Goal: Navigation & Orientation: Find specific page/section

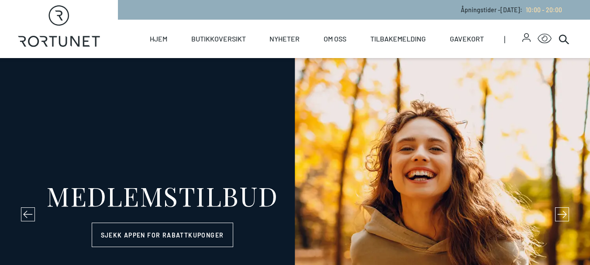
select select "NO"
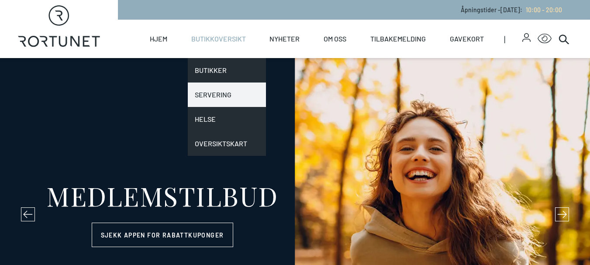
click at [216, 99] on link "Servering" at bounding box center [227, 94] width 79 height 24
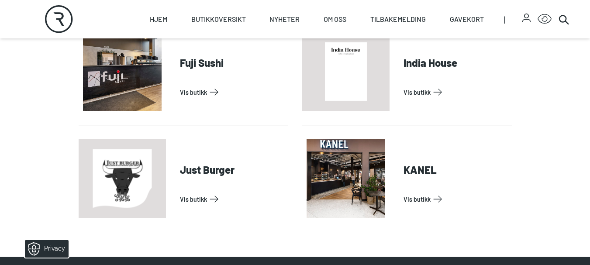
scroll to position [349, 0]
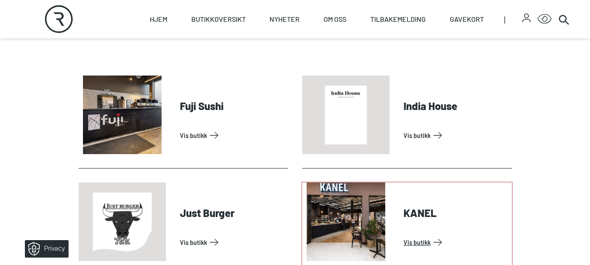
click at [426, 240] on link "Vis butikk" at bounding box center [455, 242] width 105 height 14
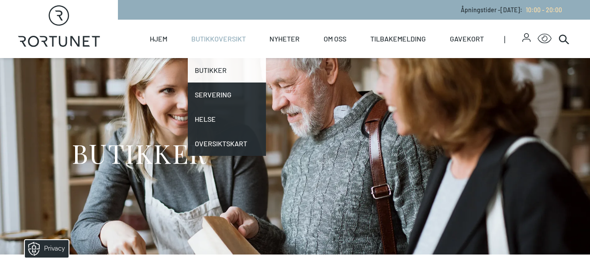
click at [213, 70] on link "Butikker" at bounding box center [227, 70] width 79 height 24
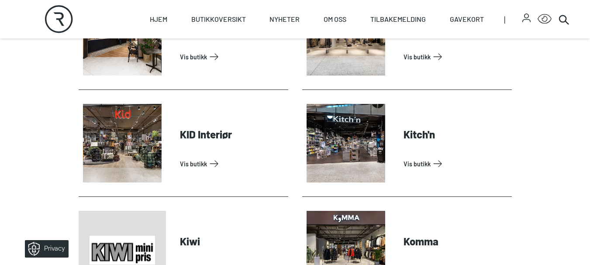
scroll to position [1091, 0]
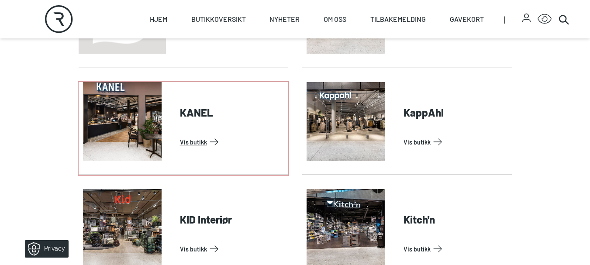
click at [196, 139] on link "Vis butikk" at bounding box center [232, 142] width 105 height 14
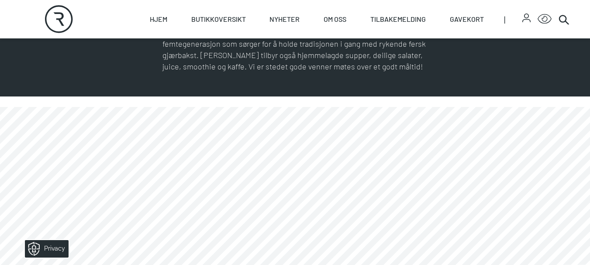
scroll to position [524, 0]
